Goal: Check status

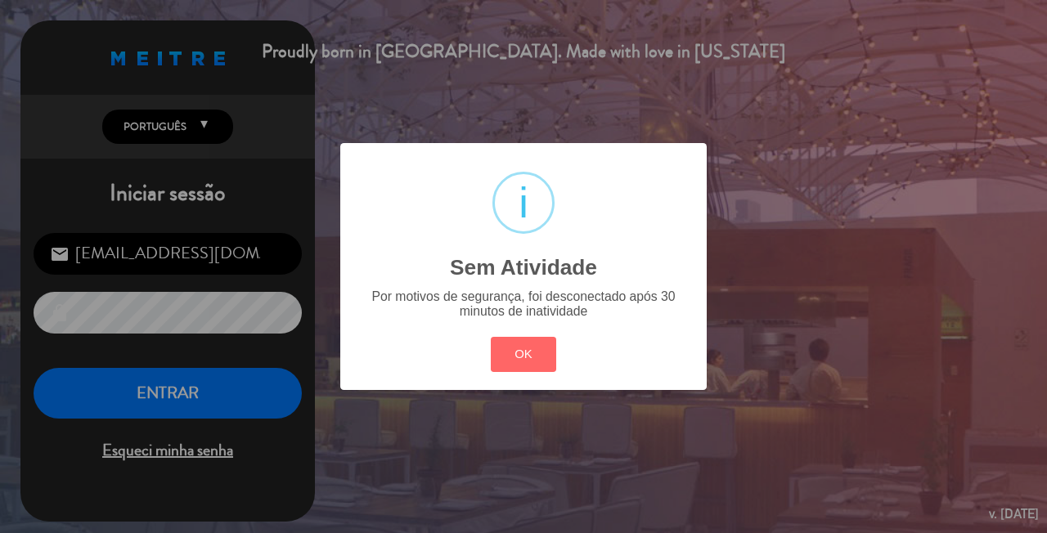
drag, startPoint x: 0, startPoint y: 0, endPoint x: 160, endPoint y: 12, distance: 160.8
click at [185, 53] on div "? ! i Sem Atividade × Por motivos de segurança, foi desconectado após 30 minuto…" at bounding box center [523, 266] width 1047 height 533
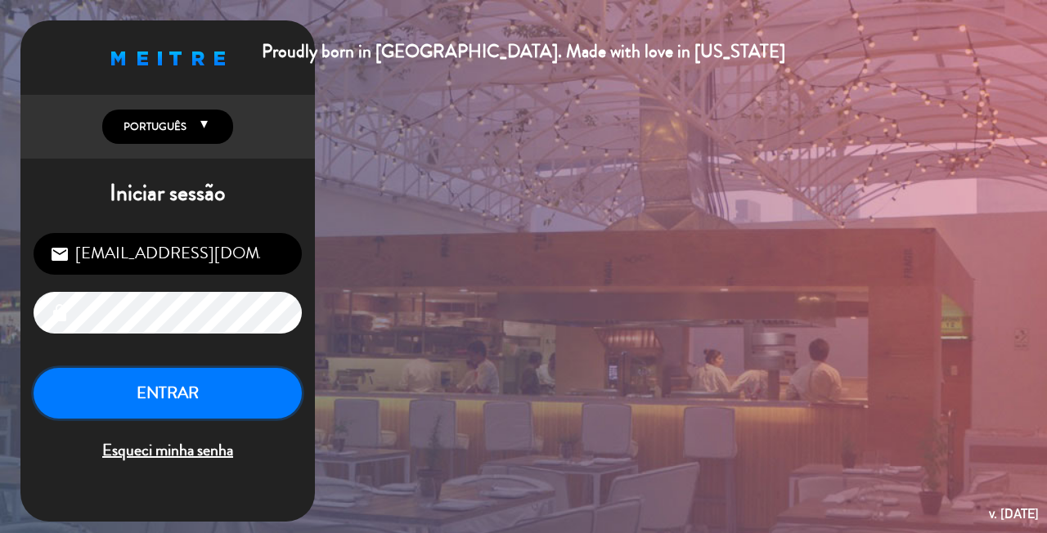
click at [179, 397] on button "ENTRAR" at bounding box center [168, 394] width 268 height 52
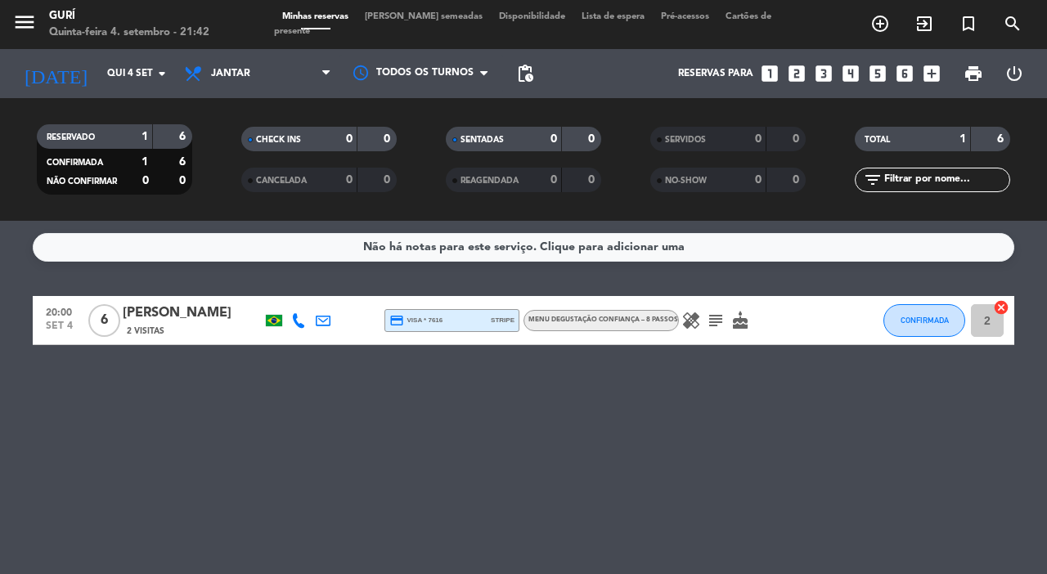
click at [694, 318] on icon "healing" at bounding box center [691, 321] width 20 height 20
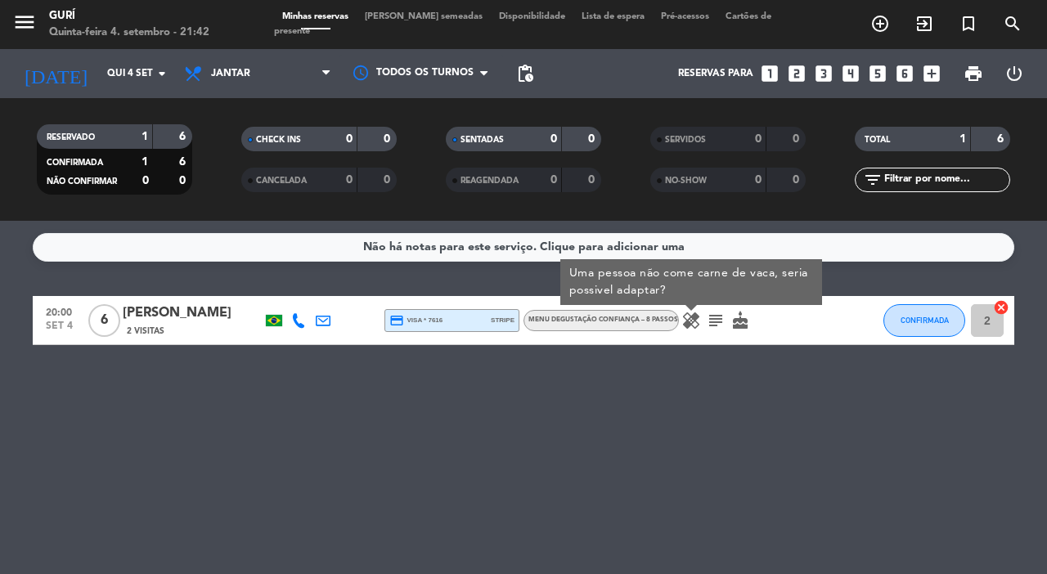
click at [714, 324] on icon "subject" at bounding box center [716, 321] width 20 height 20
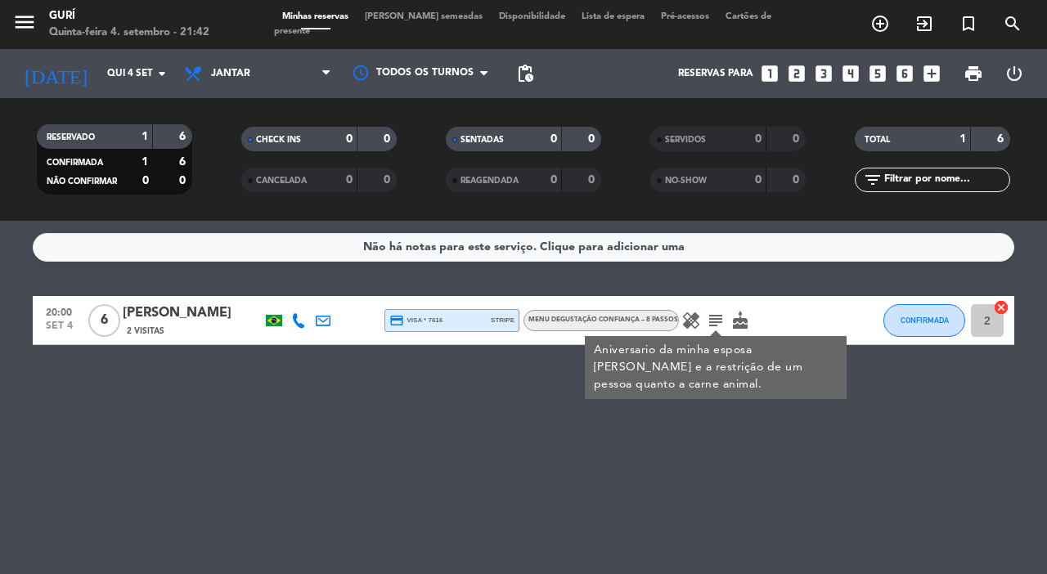
click at [732, 323] on icon "cake" at bounding box center [740, 321] width 20 height 20
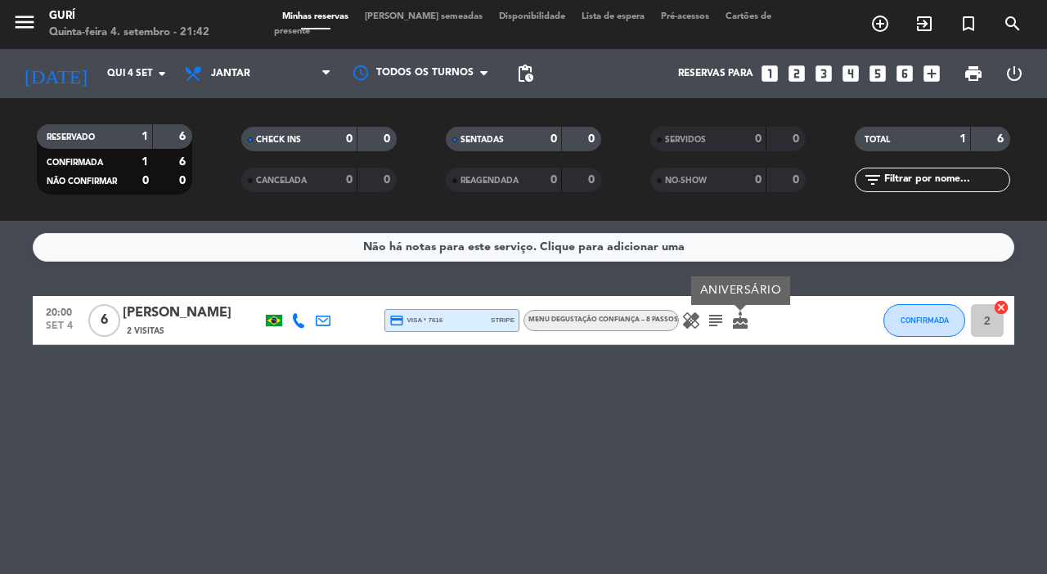
click at [732, 322] on icon "cake" at bounding box center [740, 321] width 20 height 20
click at [739, 322] on icon "cake" at bounding box center [740, 321] width 20 height 20
drag, startPoint x: 757, startPoint y: 377, endPoint x: 759, endPoint y: 365, distance: 12.4
click at [757, 371] on div "Não há notas para este serviço. Clique para adicionar uma 20:00 [DATE] 6 [PERSO…" at bounding box center [523, 397] width 1047 height 353
click at [712, 319] on icon "subject" at bounding box center [716, 321] width 20 height 20
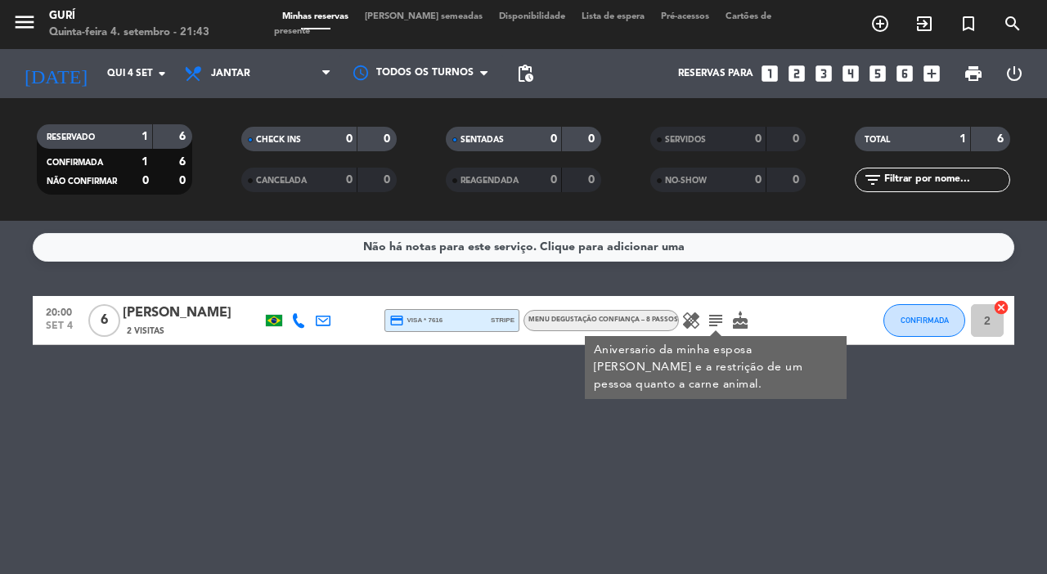
click at [736, 319] on icon "cake" at bounding box center [740, 321] width 20 height 20
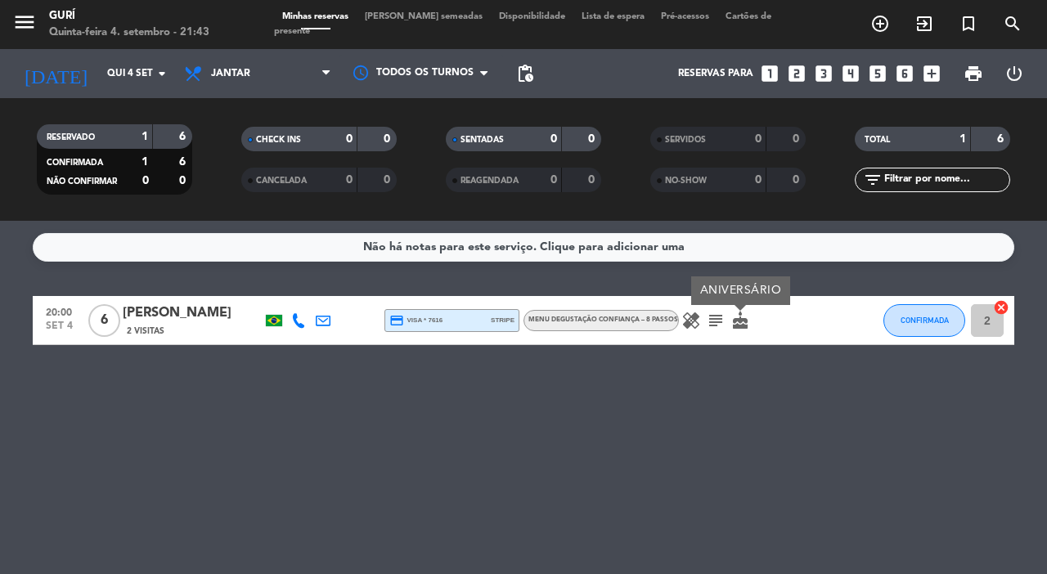
click at [520, 440] on div "Não há notas para este serviço. Clique para adicionar uma 20:00 [DATE] 6 [PERSO…" at bounding box center [523, 397] width 1047 height 353
click at [519, 443] on div "Não há notas para este serviço. Clique para adicionar uma 20:00 [DATE] 6 [PERSO…" at bounding box center [523, 397] width 1047 height 353
